Goal: Task Accomplishment & Management: Use online tool/utility

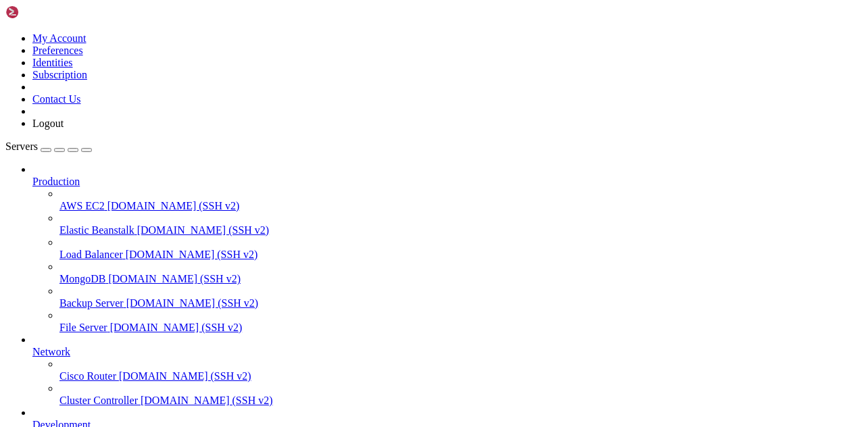
scroll to position [118, 0]
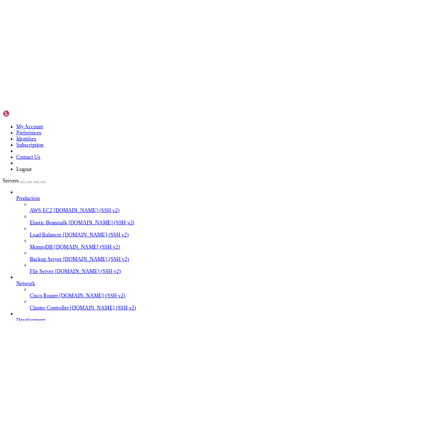
scroll to position [0, 0]
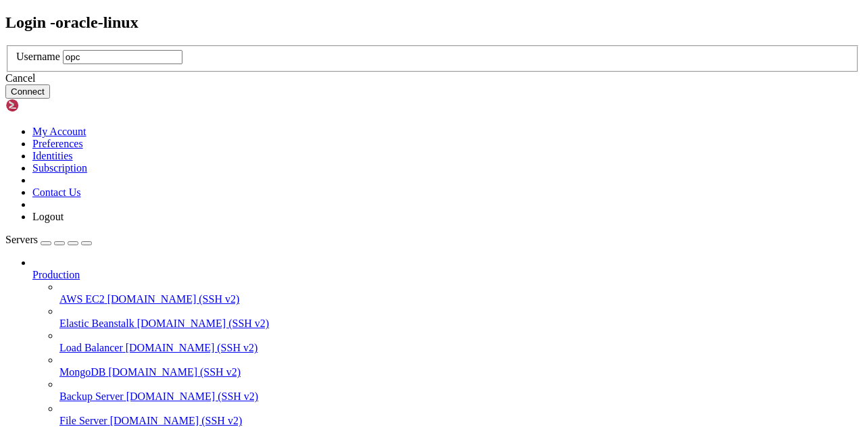
type input "opc"
click at [50, 99] on button "Connect" at bounding box center [27, 91] width 45 height 14
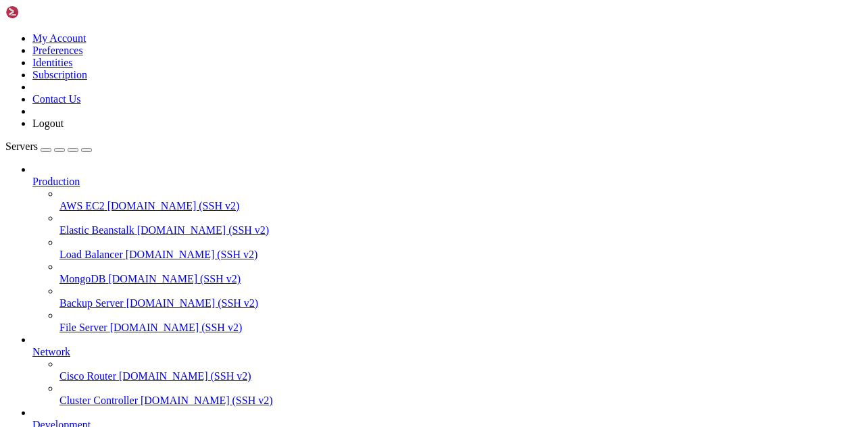
drag, startPoint x: 151, startPoint y: 846, endPoint x: 86, endPoint y: 806, distance: 75.6
drag, startPoint x: 175, startPoint y: 834, endPoint x: 119, endPoint y: 744, distance: 106.5
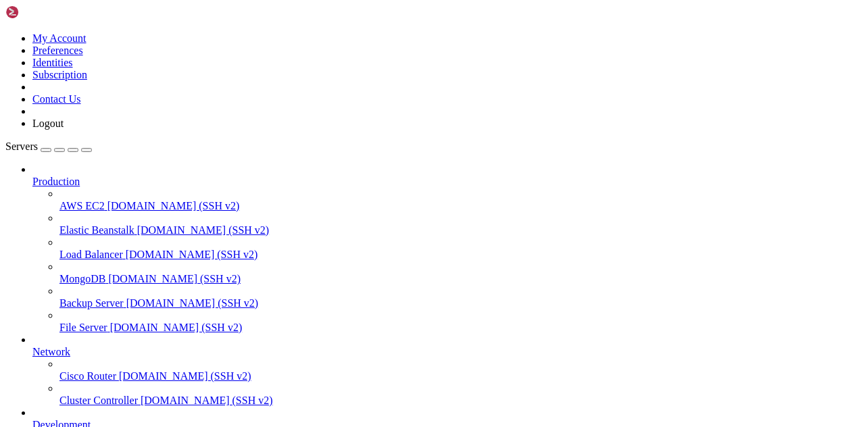
click html "Page up Last login: [DATE] from [TECHNICAL_ID] [opc@instance-20250824-2227 ~]$ …"
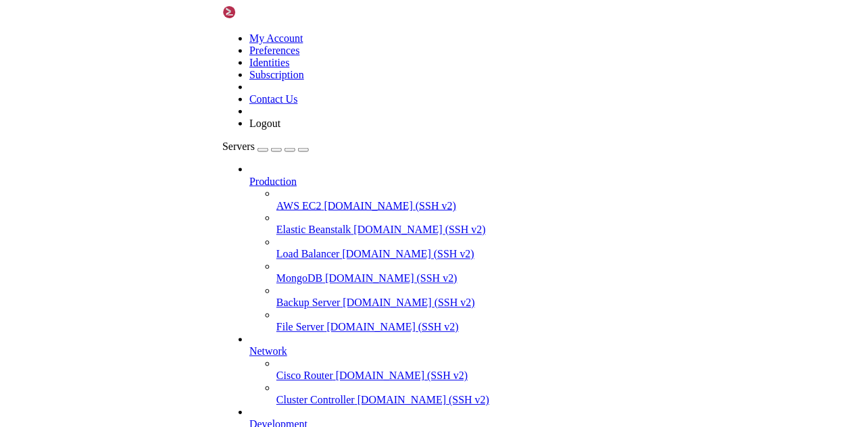
scroll to position [118, 0]
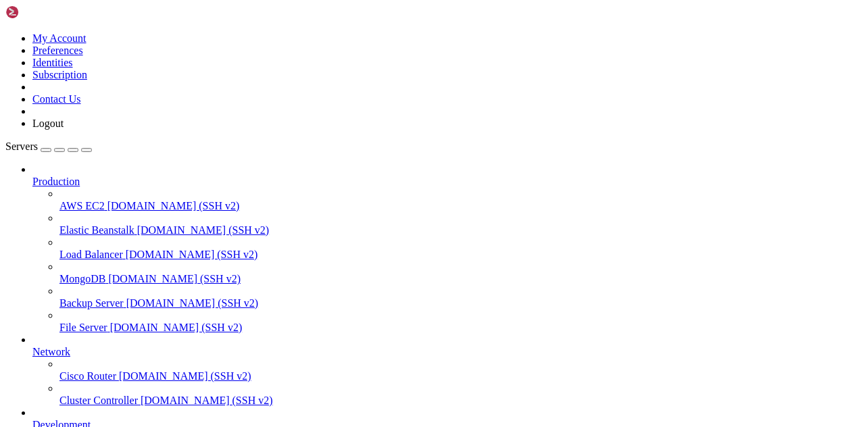
scroll to position [69, 0]
drag, startPoint x: 291, startPoint y: 899, endPoint x: 179, endPoint y: 980, distance: 138.2
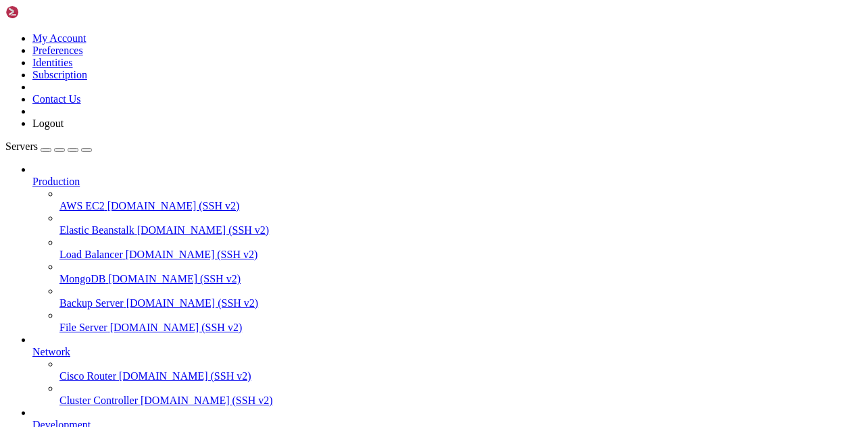
scroll to position [7, 1]
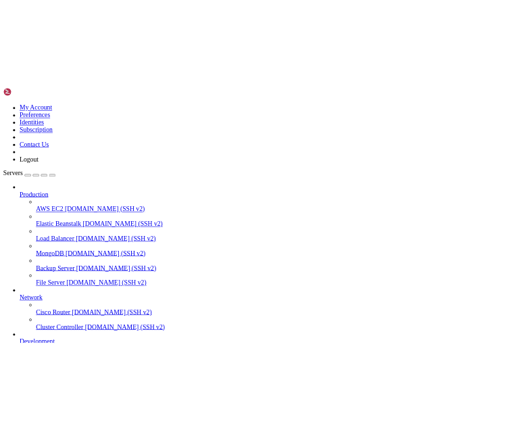
scroll to position [161, 0]
